Goal: Task Accomplishment & Management: Complete application form

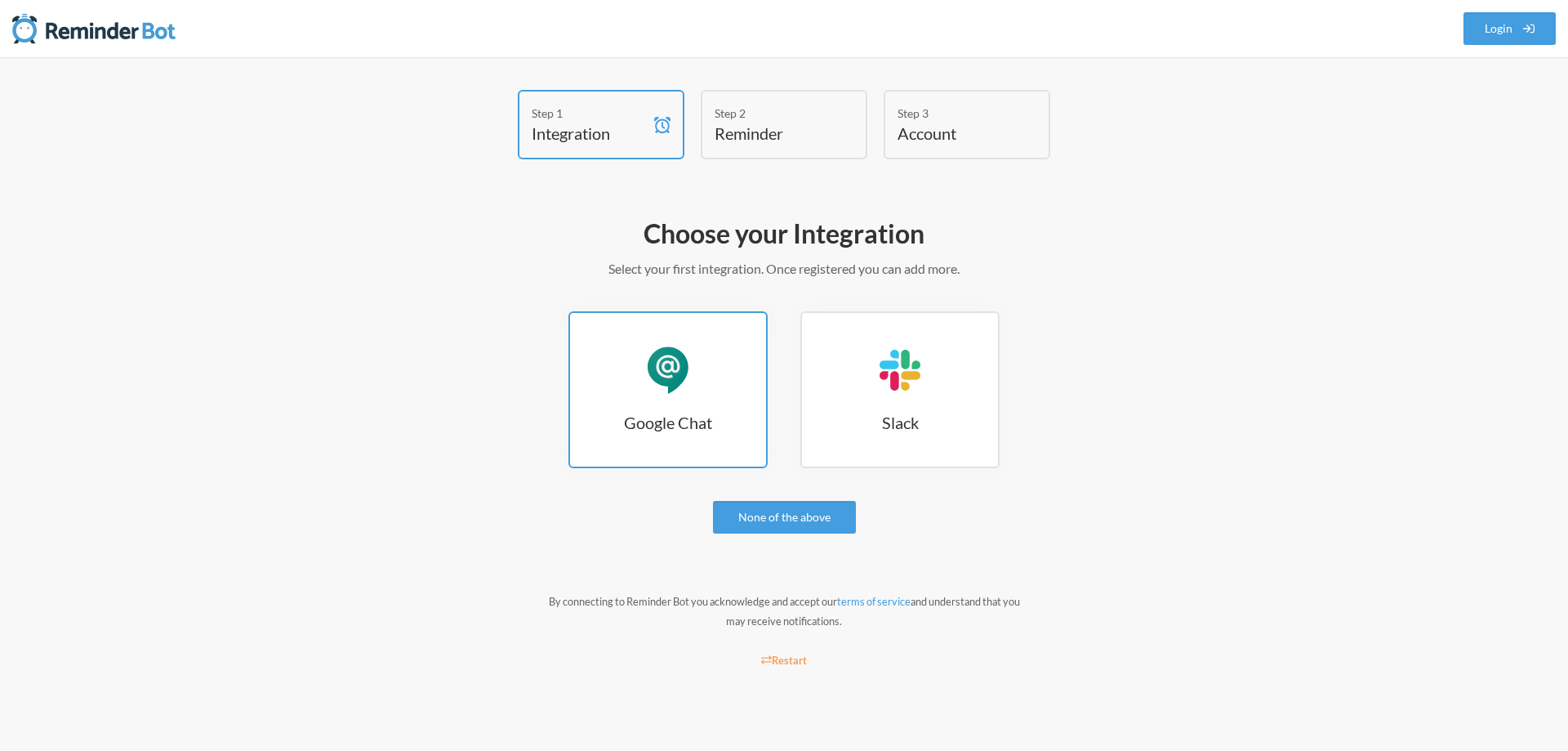
click at [683, 389] on div "Google Chat" at bounding box center [667, 370] width 49 height 49
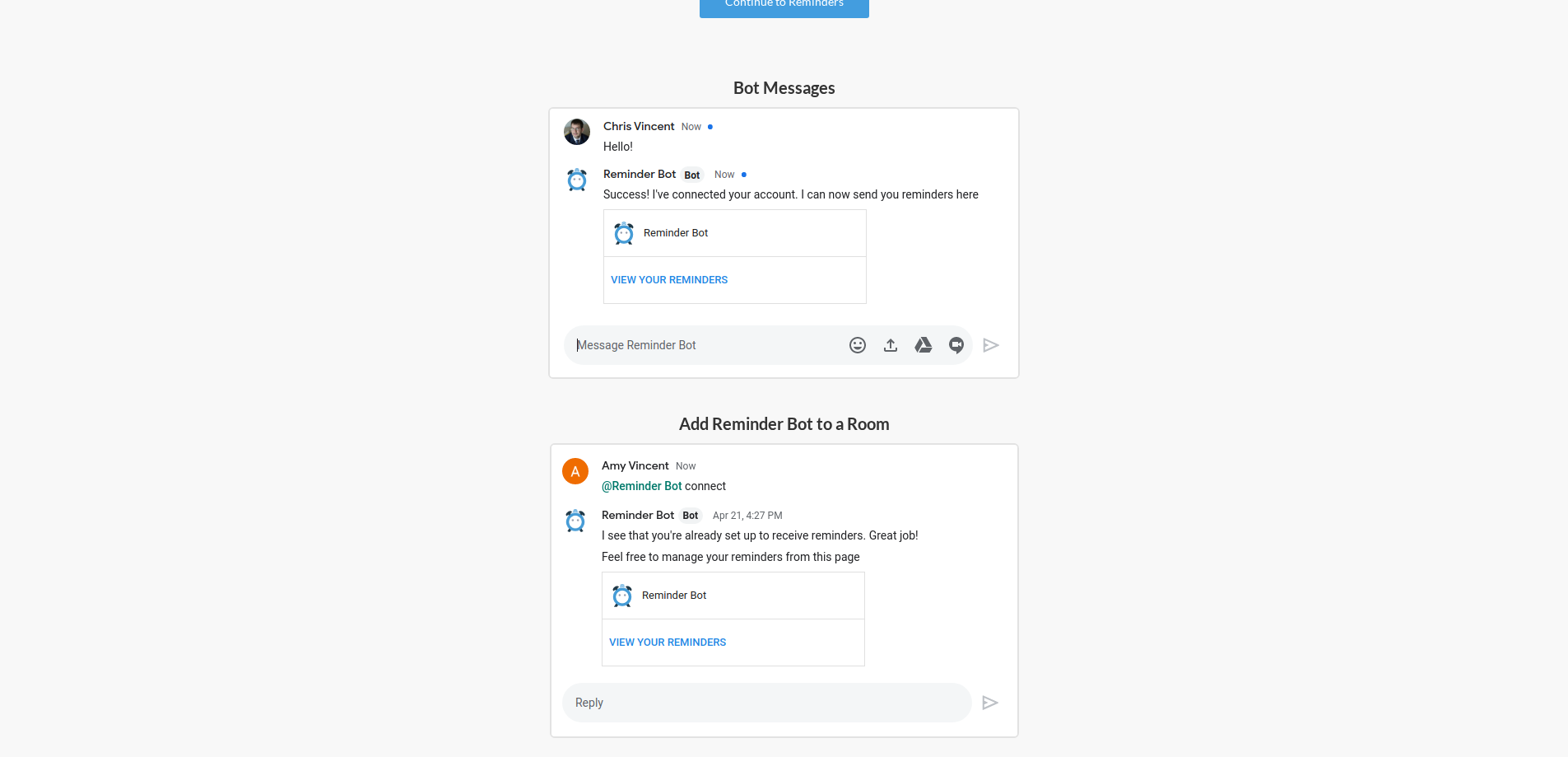
scroll to position [79, 0]
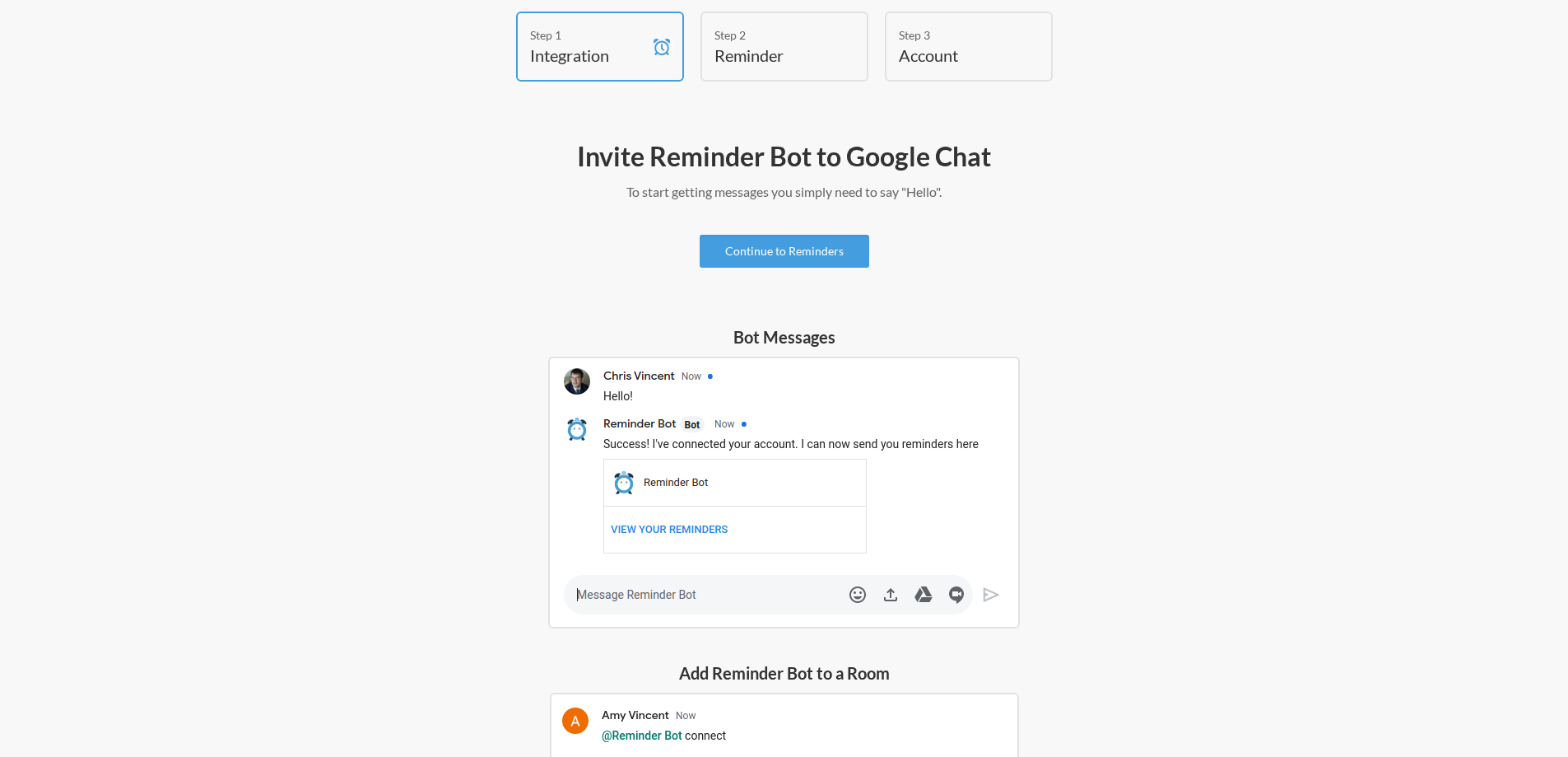
click at [623, 595] on img at bounding box center [784, 493] width 472 height 272
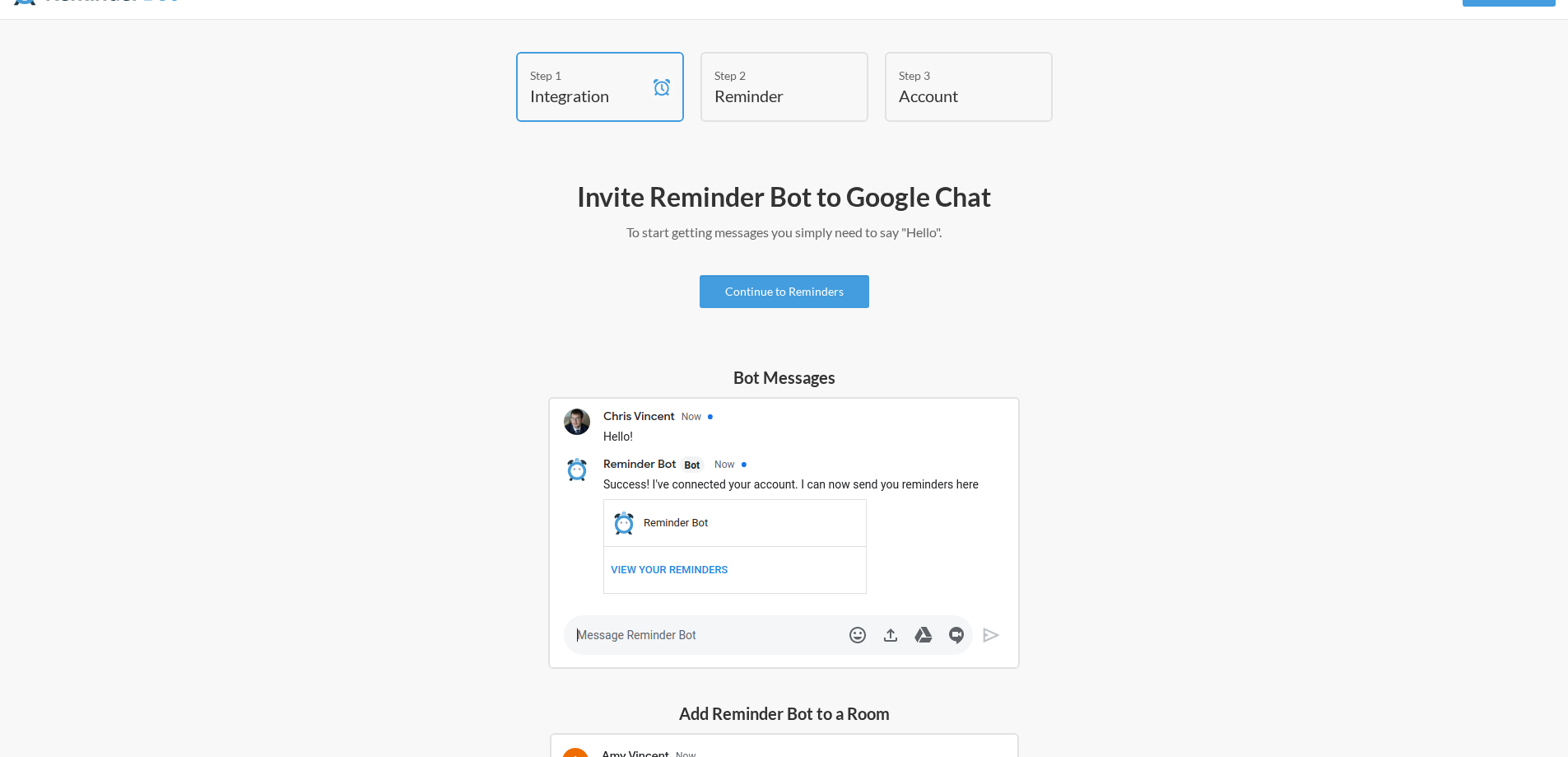
scroll to position [0, 0]
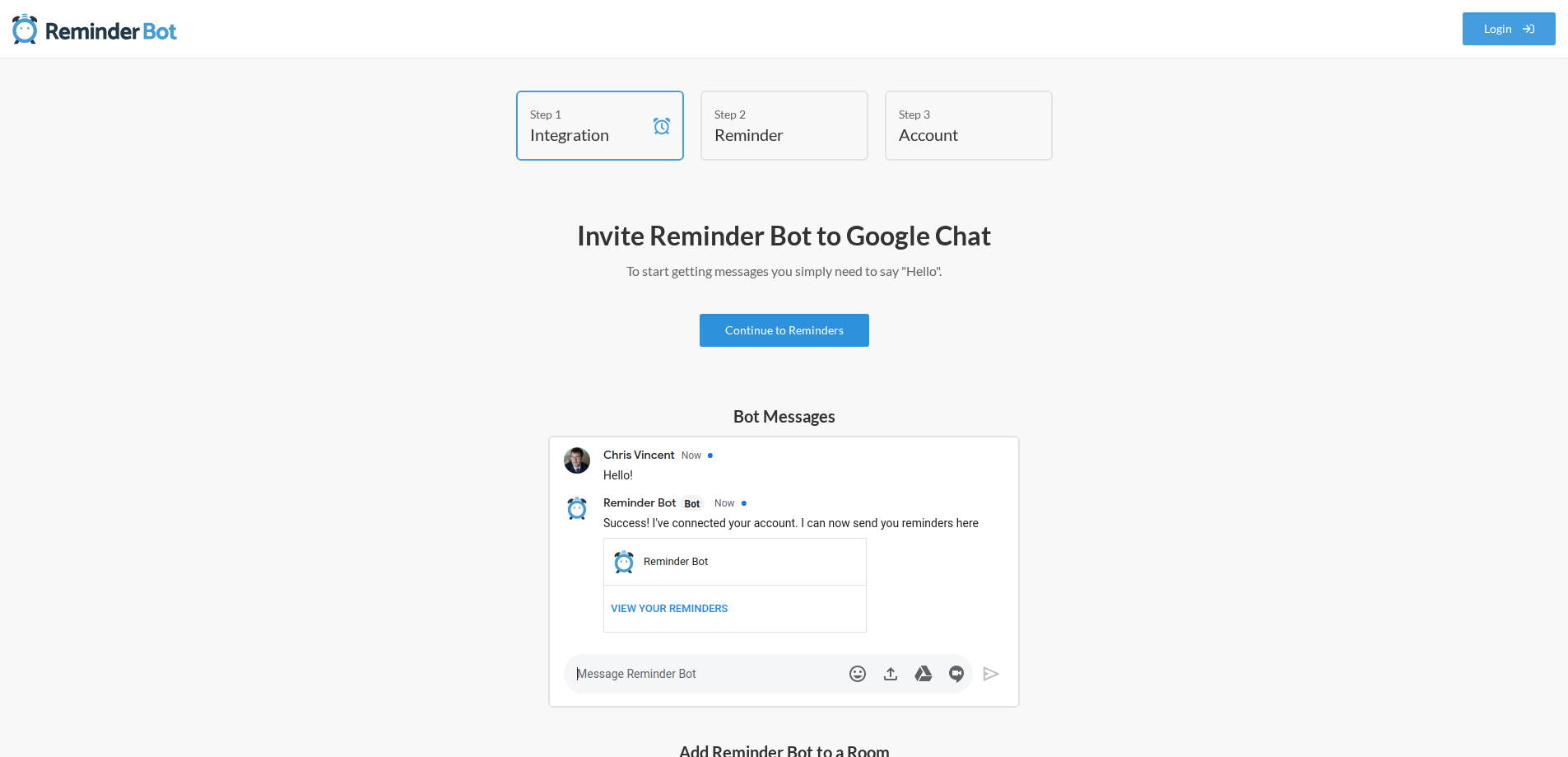
click at [749, 327] on link "Continue to Reminders" at bounding box center [785, 331] width 170 height 33
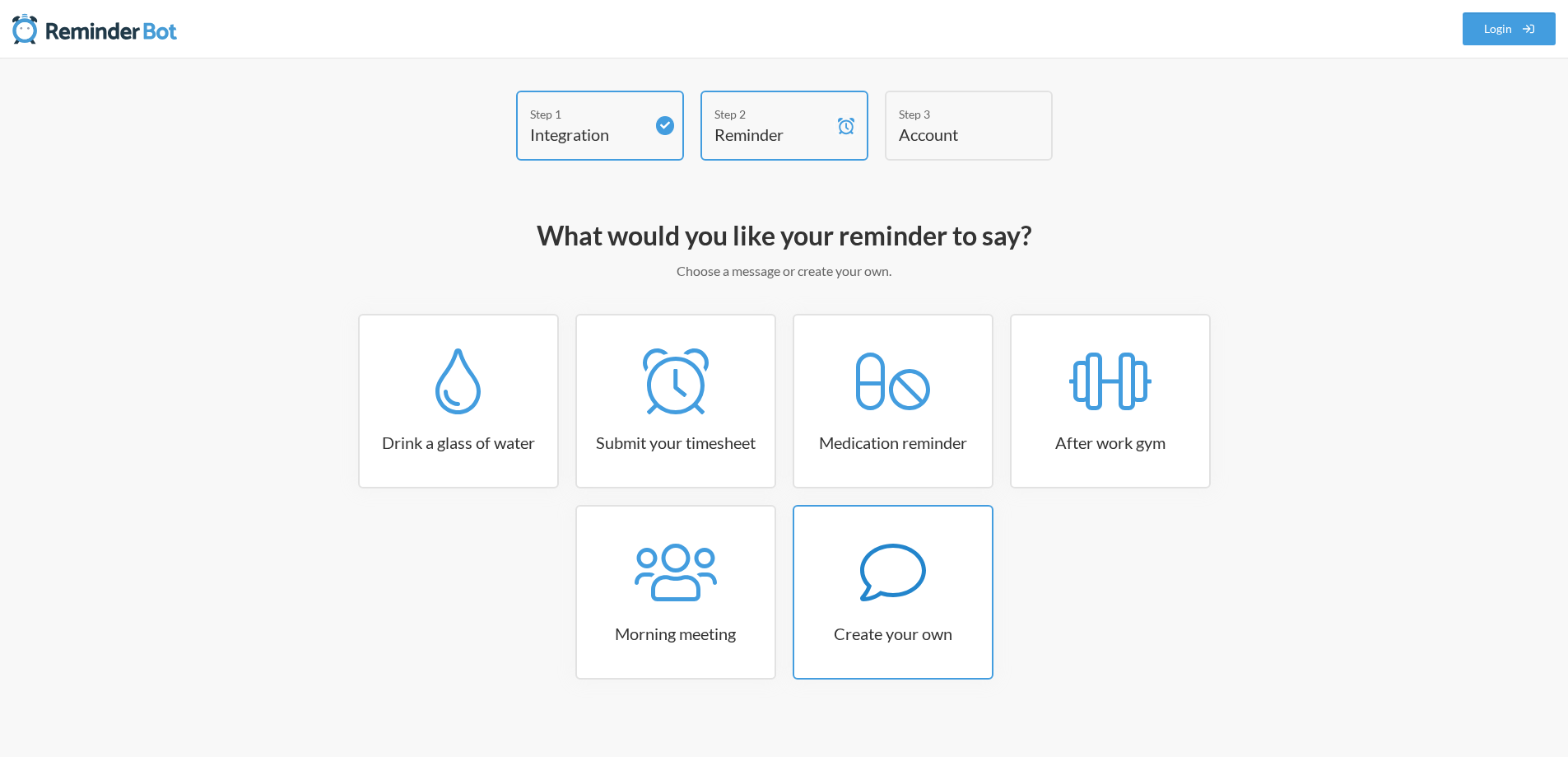
click at [875, 617] on link "Create your own" at bounding box center [893, 592] width 201 height 175
select select "09:30:00"
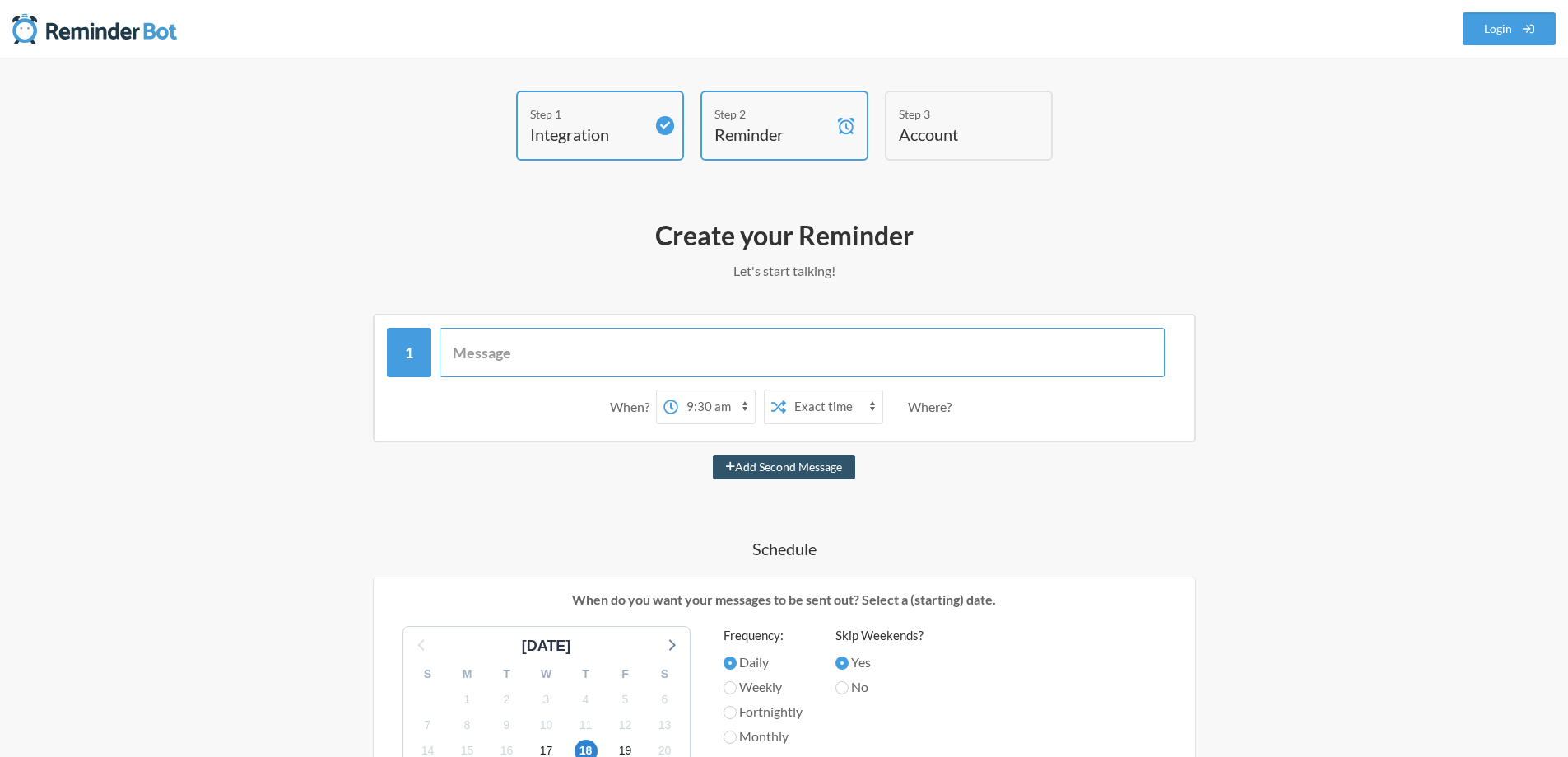
click at [647, 353] on input "text" at bounding box center [803, 352] width 725 height 50
type input "Lunch"
click at [732, 408] on select "12:00 am 12:15 am 12:30 am 12:45 am 1:00 am 1:15 am 1:30 am 1:45 am 2:00 am 2:1…" at bounding box center [717, 407] width 77 height 33
select select "14:00:00"
click at [679, 390] on select "12:00 am 12:15 am 12:30 am 12:45 am 1:00 am 1:15 am 1:30 am 1:45 am 2:00 am 2:1…" at bounding box center [717, 407] width 77 height 33
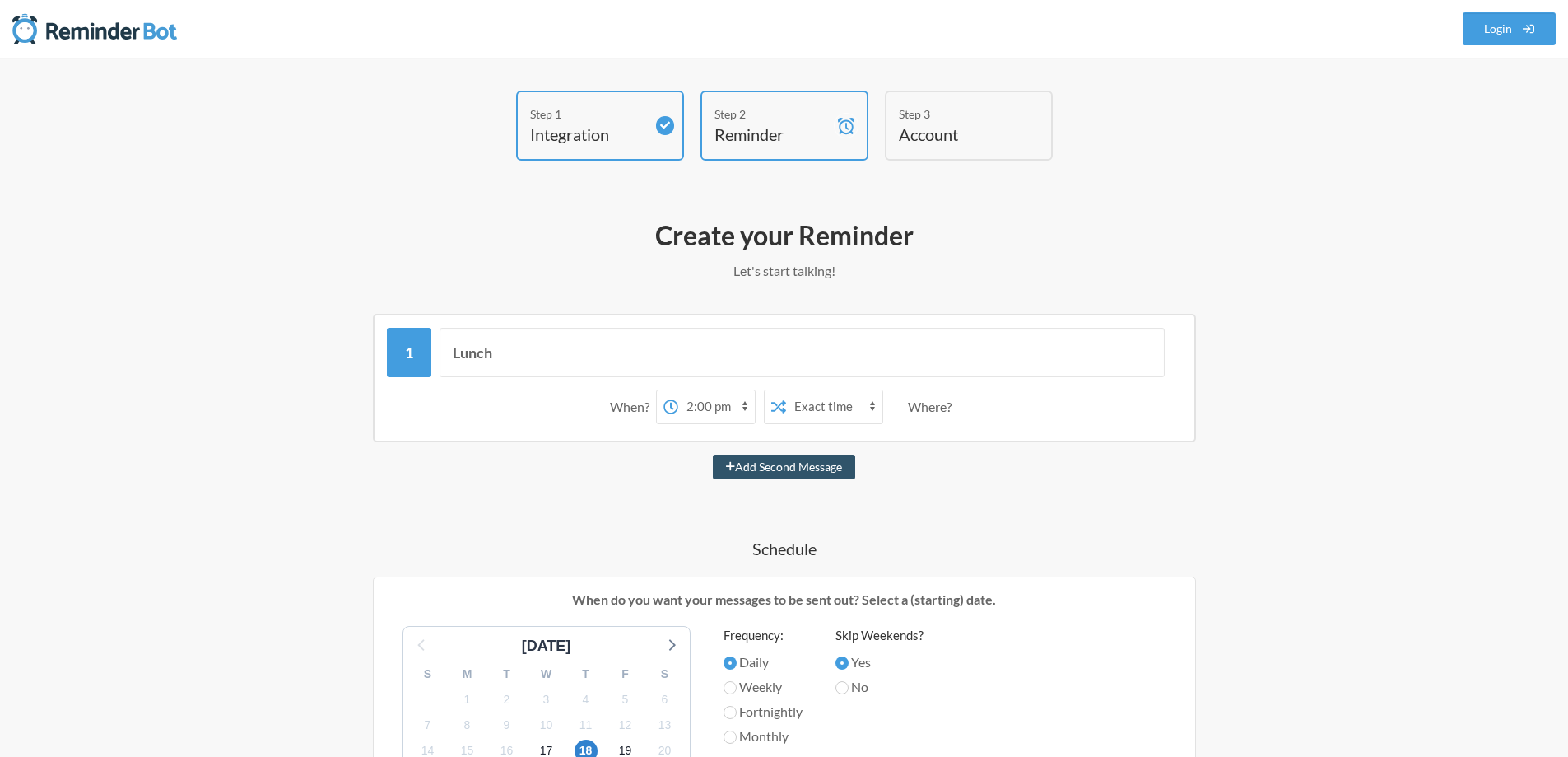
click at [849, 412] on select "Exact time Random time" at bounding box center [834, 407] width 97 height 33
click at [786, 390] on select "Exact time Random time" at bounding box center [834, 407] width 97 height 33
click at [754, 459] on button "Add Second Message" at bounding box center [784, 466] width 142 height 24
select select "15:00:00"
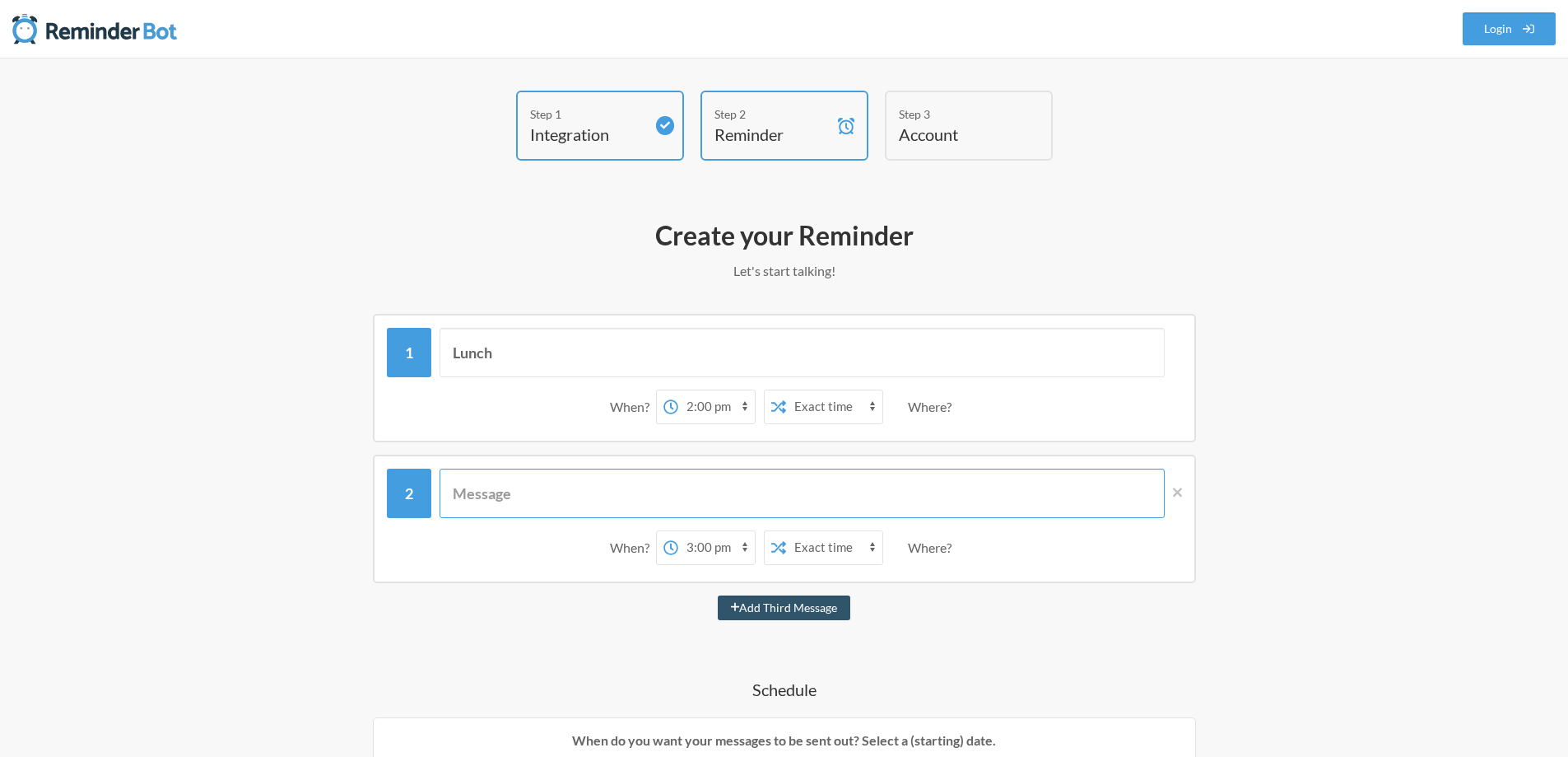
click at [748, 486] on input "text" at bounding box center [803, 493] width 725 height 50
click at [1178, 488] on icon at bounding box center [1177, 492] width 9 height 15
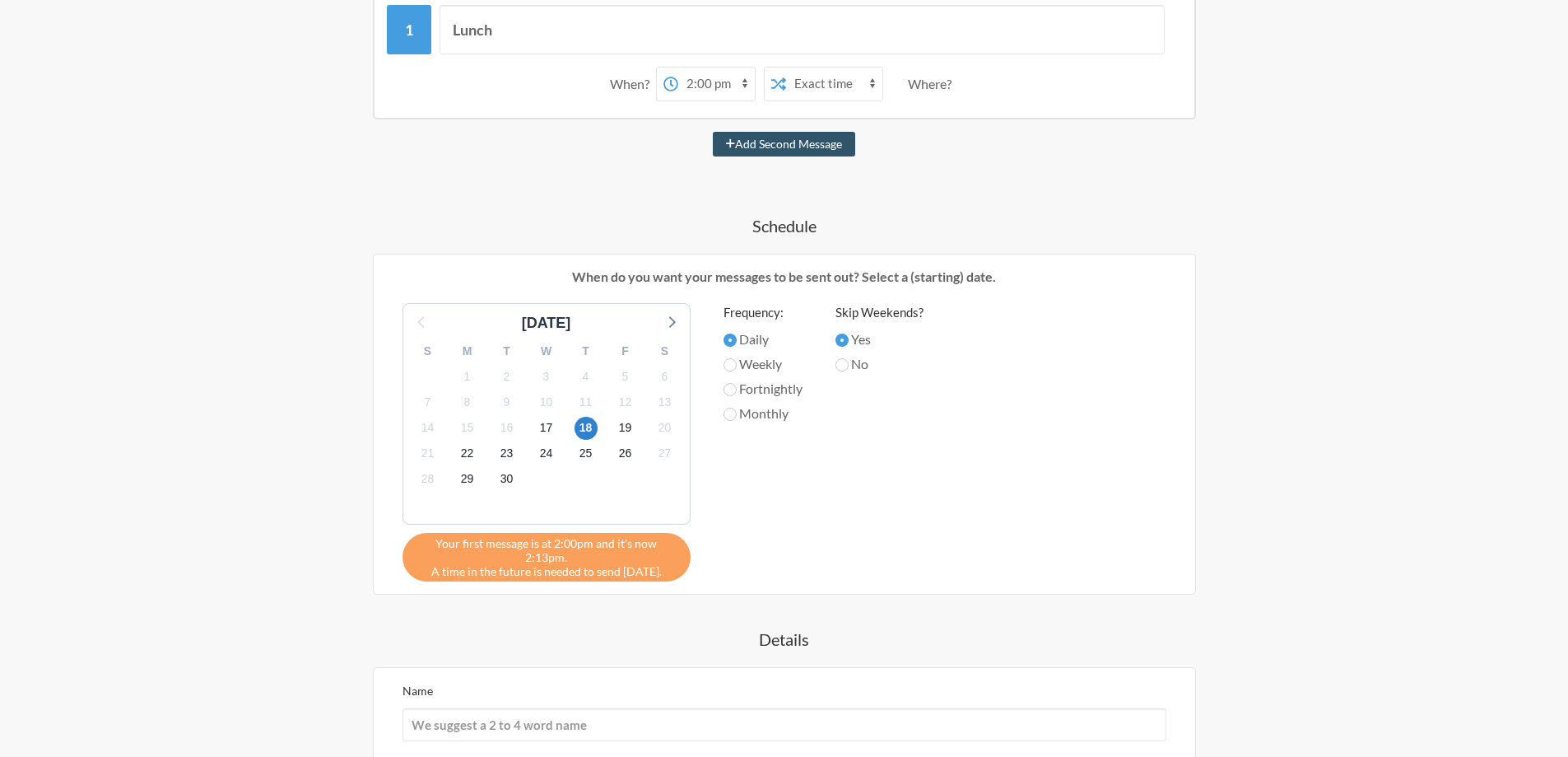
scroll to position [495, 0]
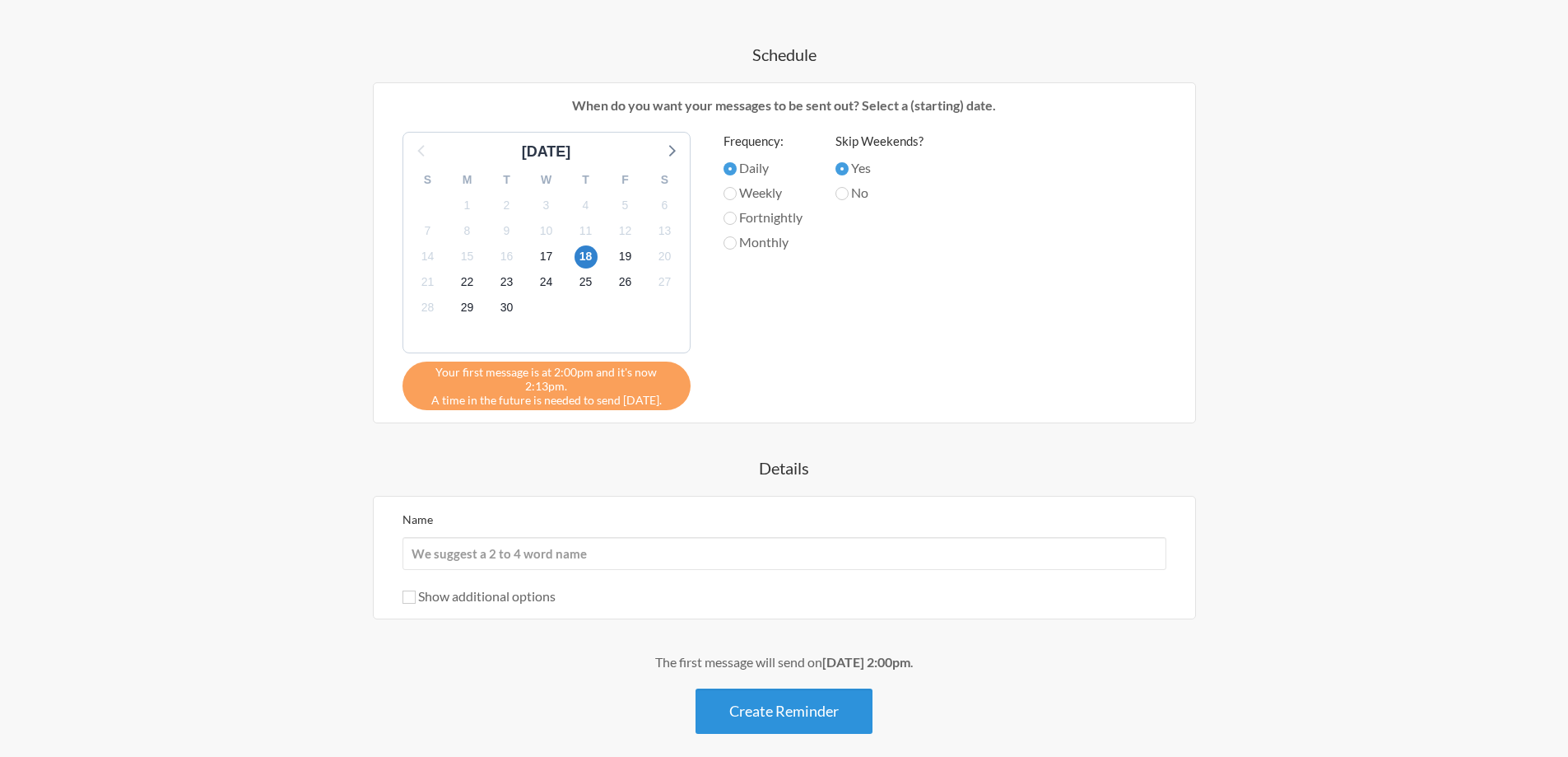
click at [780, 689] on button "Create Reminder" at bounding box center [784, 711] width 177 height 45
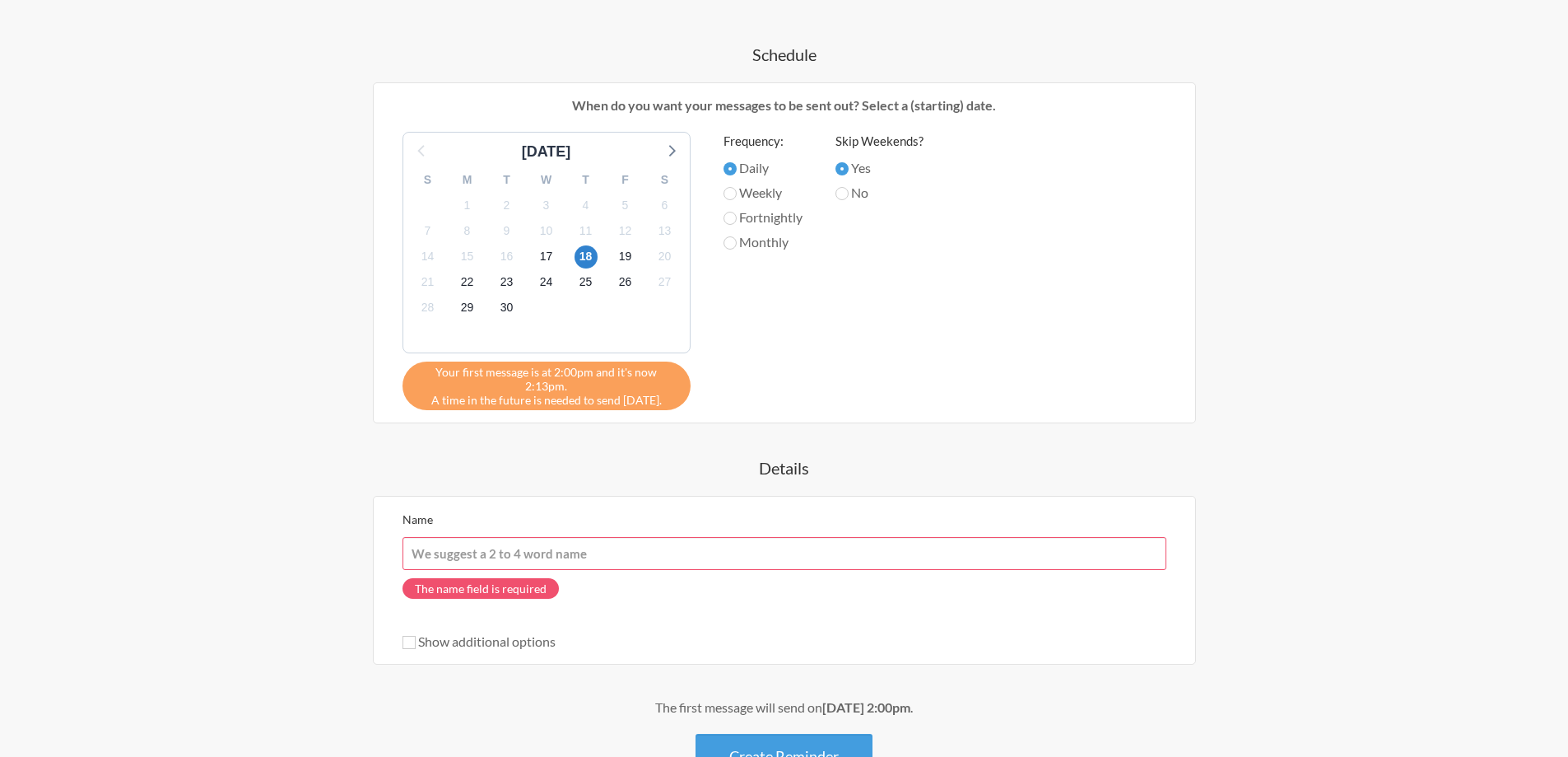
click at [765, 542] on input "Name" at bounding box center [785, 553] width 764 height 33
click at [857, 545] on input "Name" at bounding box center [785, 553] width 764 height 33
click at [1374, 536] on div "Step 1 Integration Step 2 Reminder Step 3 Account What would you like your remi…" at bounding box center [784, 220] width 1568 height 1314
click at [573, 541] on input "Name" at bounding box center [785, 553] width 764 height 33
type input "G"
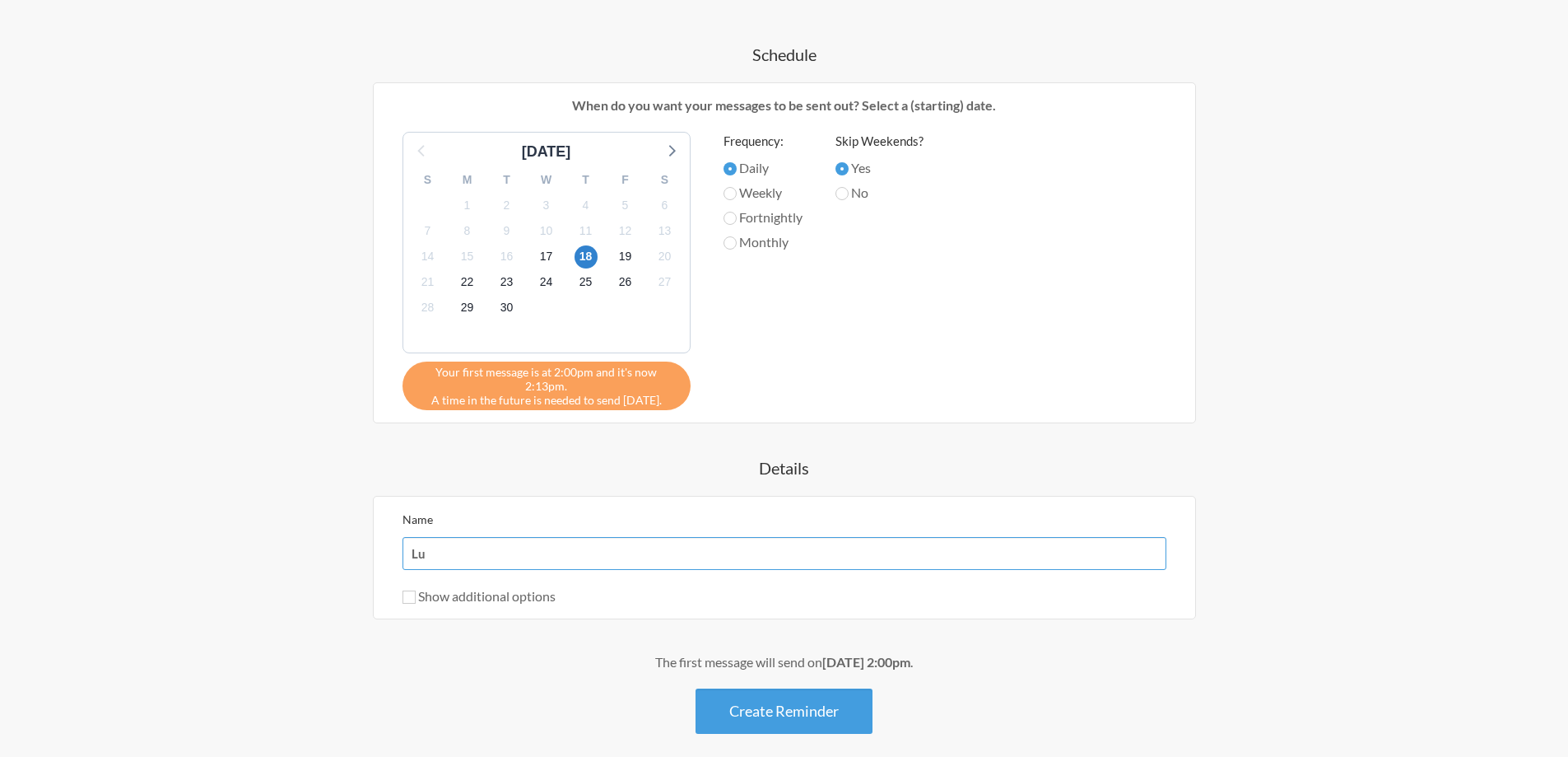
type input "L"
type input "Lunch timw"
click at [748, 691] on button "Create Reminder" at bounding box center [784, 711] width 177 height 45
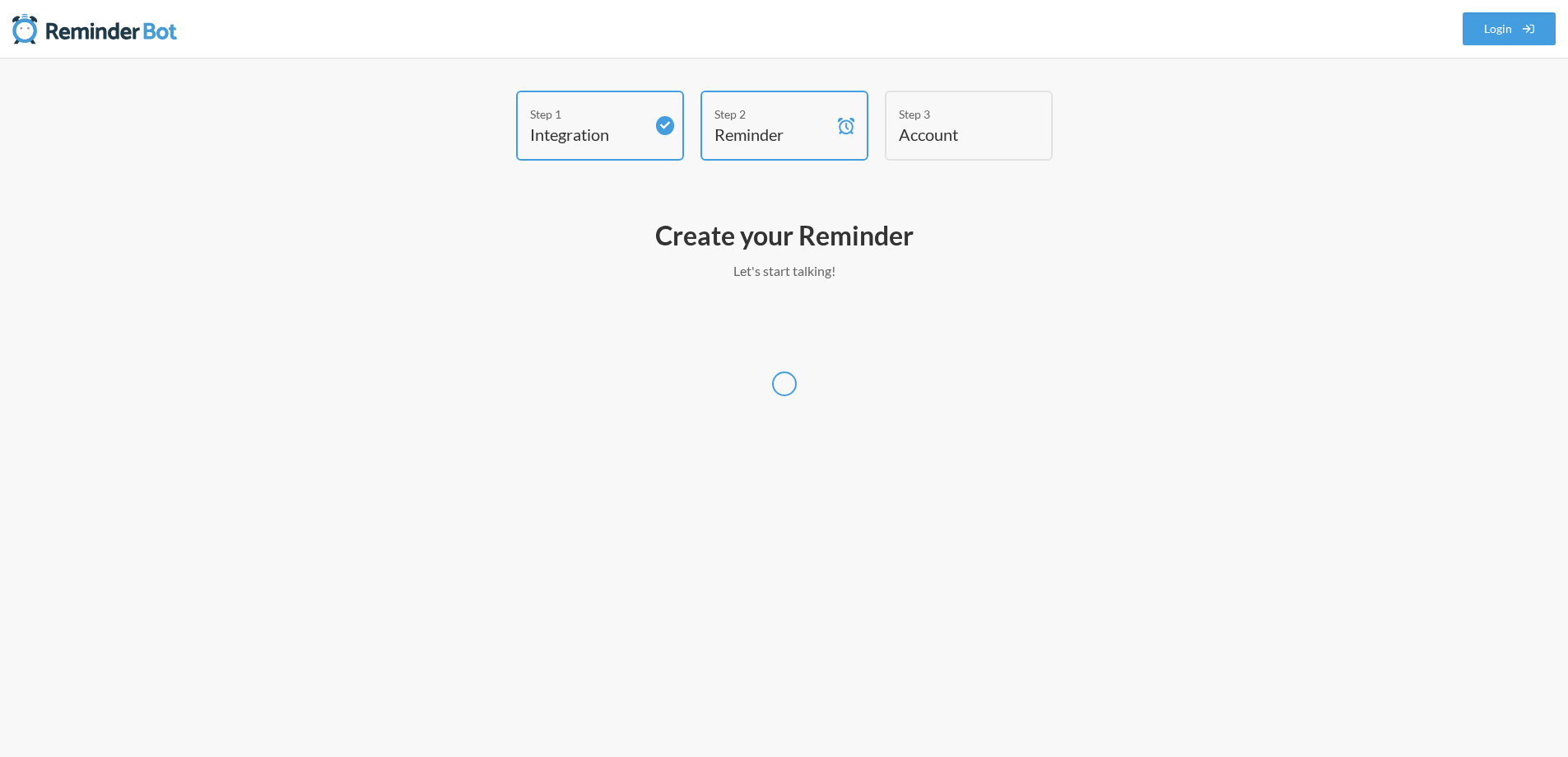
scroll to position [0, 0]
select select "UTC"
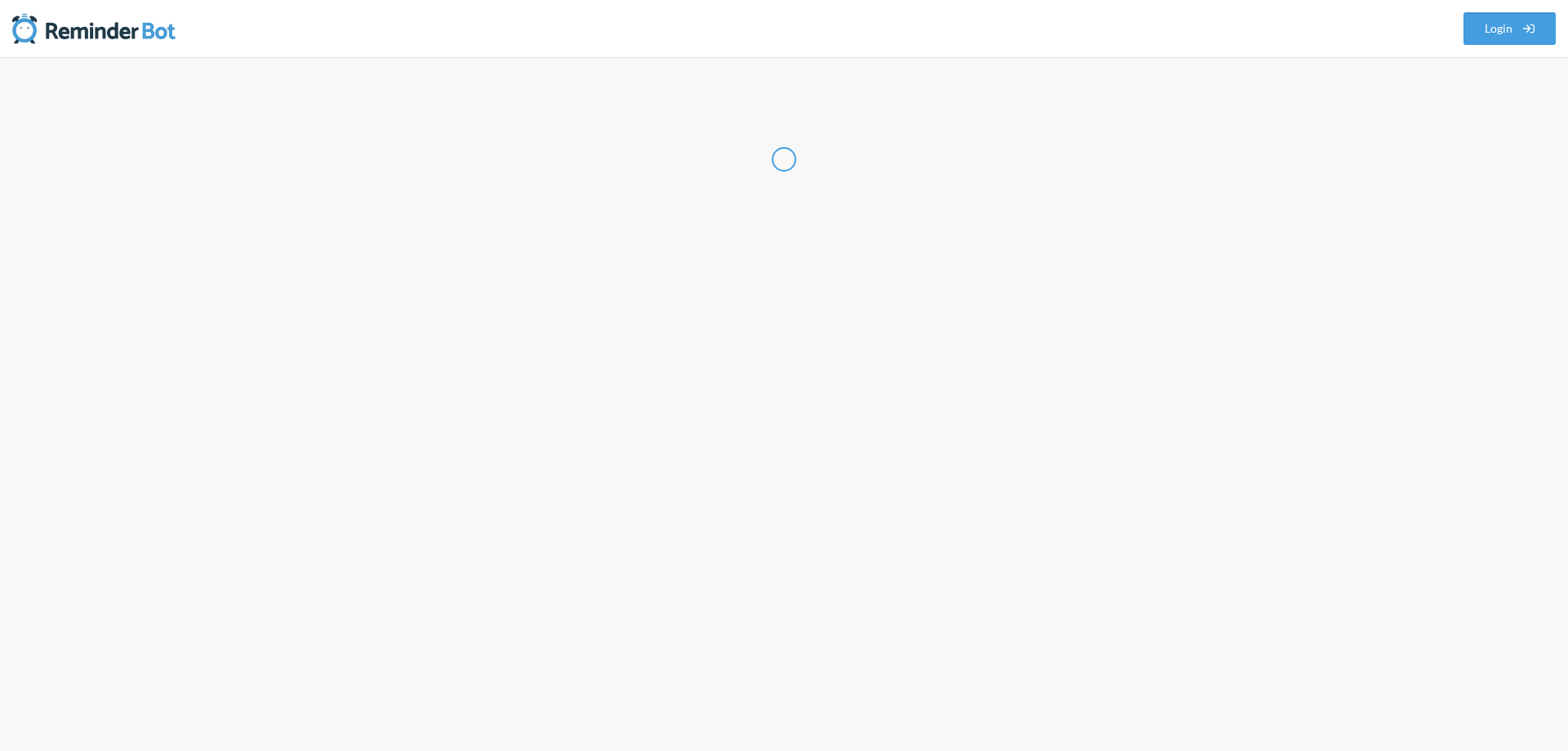
select select "IN"
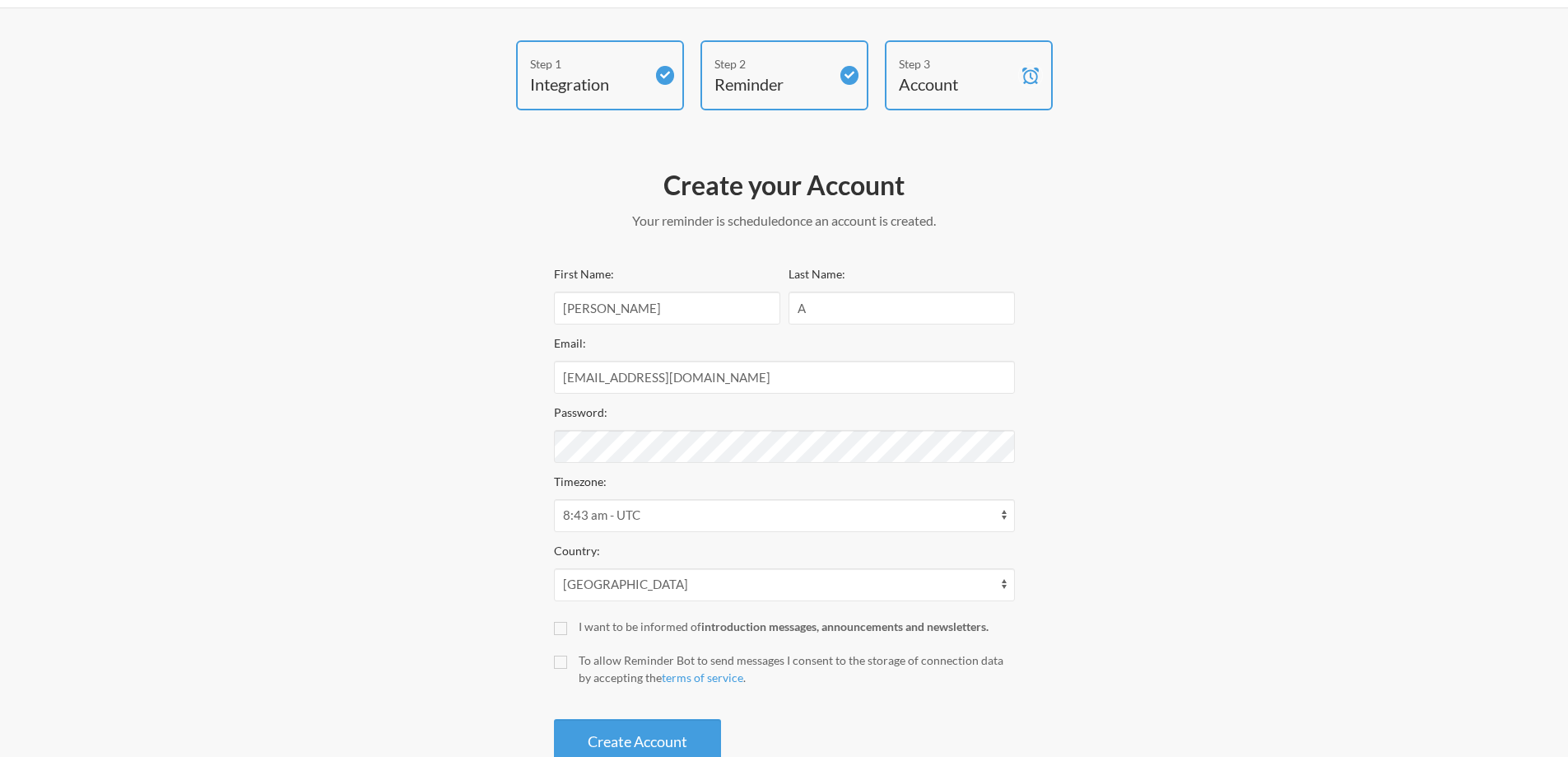
scroll to position [99, 0]
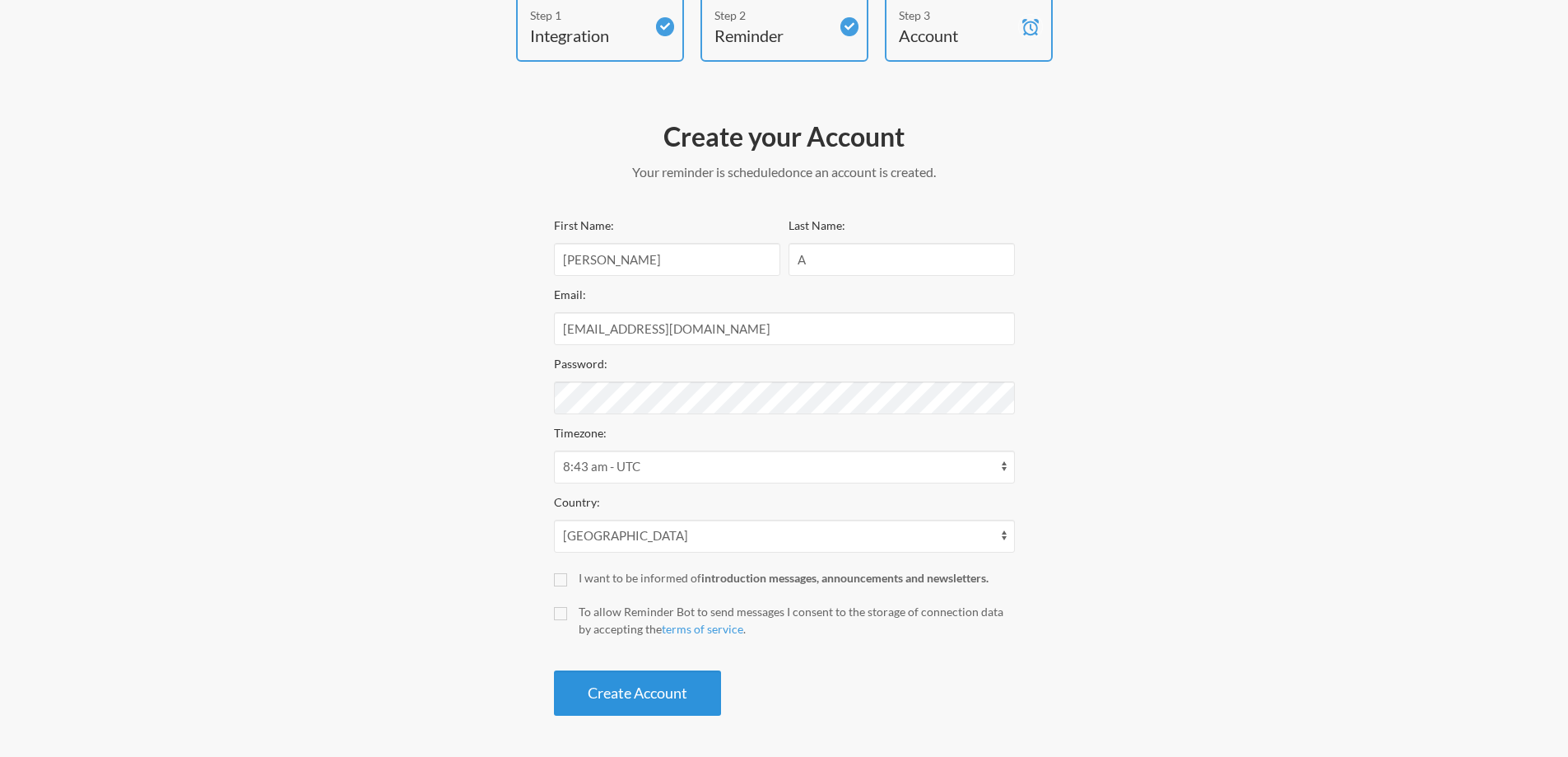
click at [665, 698] on button "Create Account" at bounding box center [637, 693] width 167 height 45
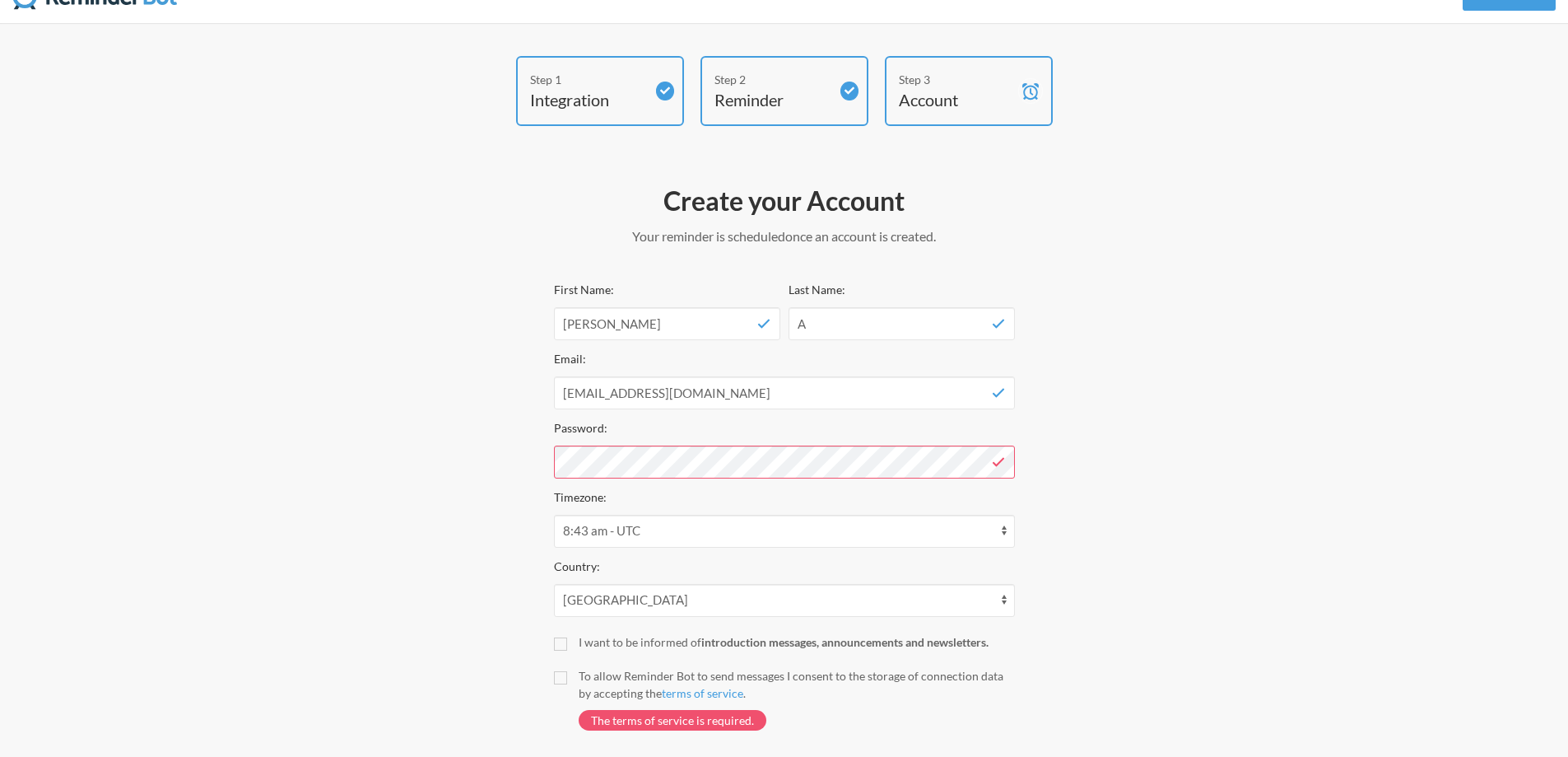
scroll to position [0, 0]
